Goal: Transaction & Acquisition: Purchase product/service

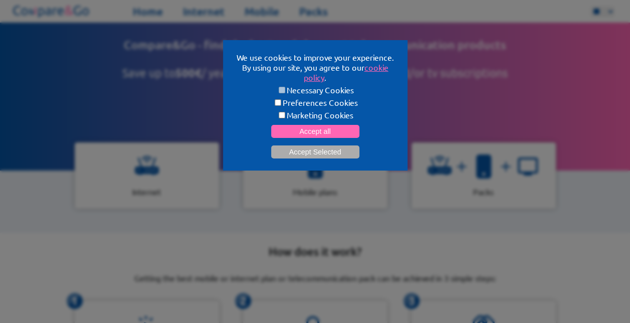
click at [299, 146] on button "Accept Selected" at bounding box center [315, 151] width 88 height 13
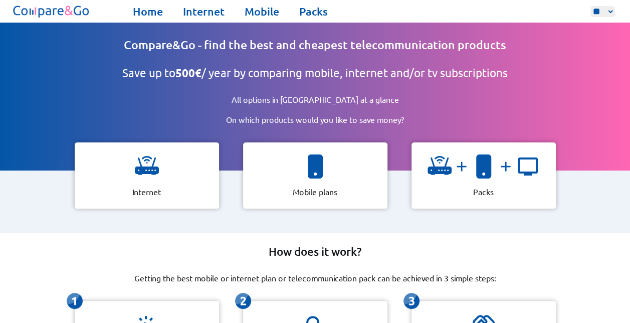
click at [467, 176] on div at bounding box center [484, 170] width 112 height 32
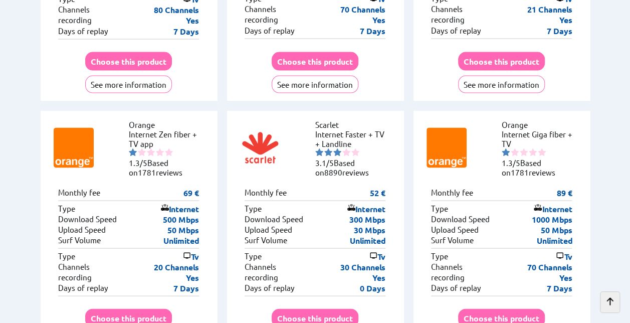
scroll to position [918, 0]
click at [138, 308] on button "Choose this product" at bounding box center [128, 317] width 87 height 19
